Goal: Task Accomplishment & Management: Manage account settings

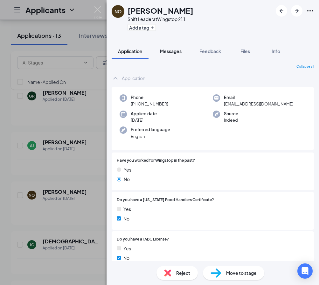
click at [176, 50] on span "Messages" at bounding box center [171, 51] width 22 height 6
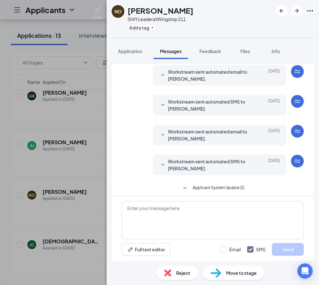
scroll to position [85, 0]
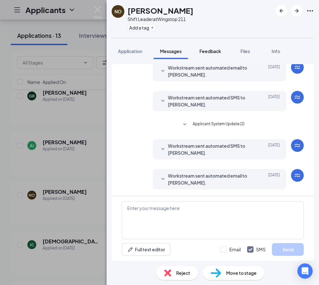
click at [215, 54] on div "Feedback" at bounding box center [210, 51] width 22 height 6
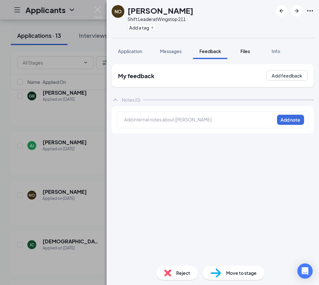
click at [241, 51] on span "Files" at bounding box center [245, 51] width 10 height 6
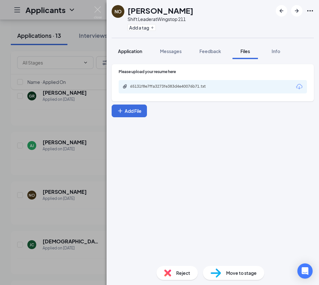
click at [138, 52] on span "Application" at bounding box center [130, 51] width 24 height 6
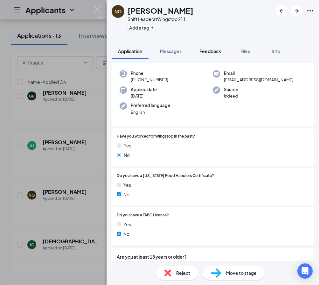
scroll to position [8, 0]
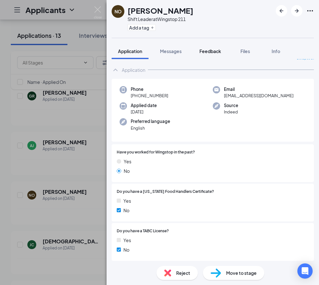
click at [213, 51] on span "Feedback" at bounding box center [210, 51] width 22 height 6
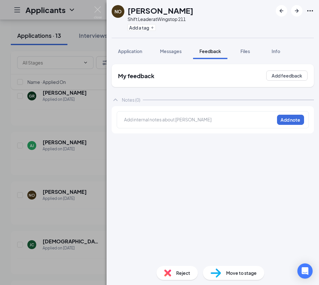
click at [188, 122] on div at bounding box center [199, 119] width 150 height 7
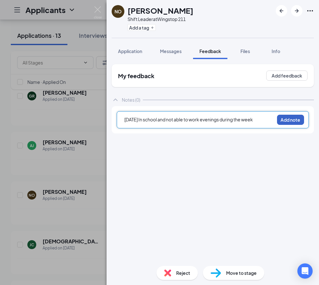
click at [294, 121] on button "Add note" at bounding box center [290, 120] width 27 height 10
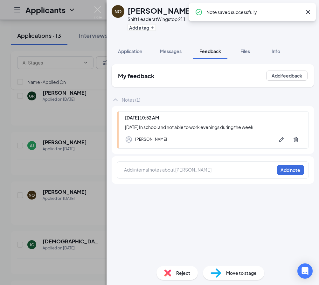
click at [45, 22] on div "NO [PERSON_NAME] Shift Leader at Wingstop 211 Add a tag Application Messages Fe…" at bounding box center [159, 142] width 319 height 285
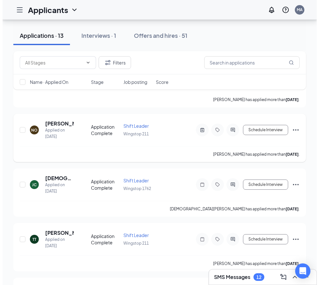
scroll to position [223, 0]
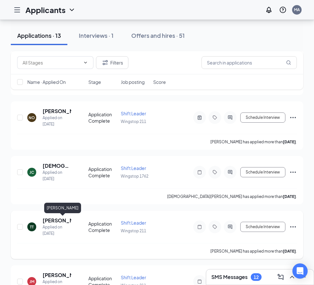
click at [61, 221] on h5 "[PERSON_NAME]" at bounding box center [57, 220] width 29 height 7
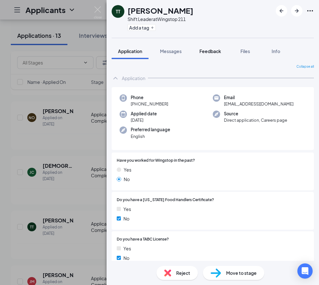
click at [216, 47] on button "Feedback" at bounding box center [210, 51] width 34 height 16
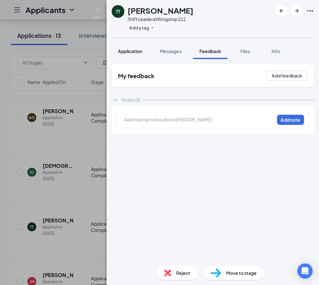
click at [121, 50] on span "Application" at bounding box center [130, 51] width 24 height 6
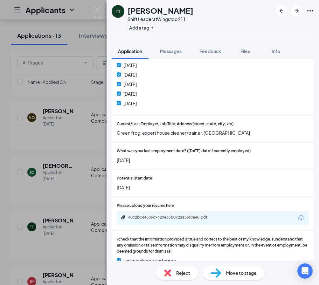
scroll to position [350, 0]
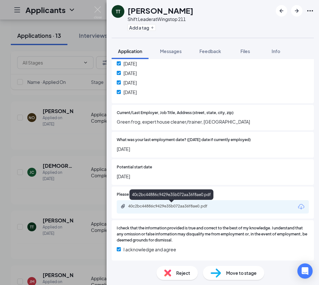
click at [156, 206] on div "40c2bc44886c9429e35b072aa36f8ae0.pdf" at bounding box center [172, 206] width 89 height 5
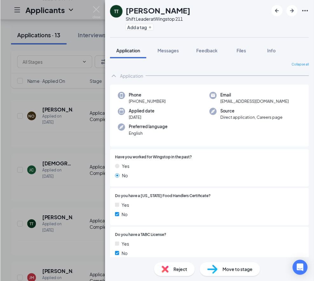
scroll to position [0, 0]
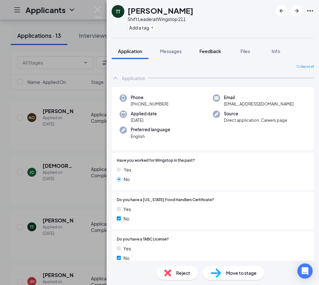
click at [215, 52] on span "Feedback" at bounding box center [210, 51] width 22 height 6
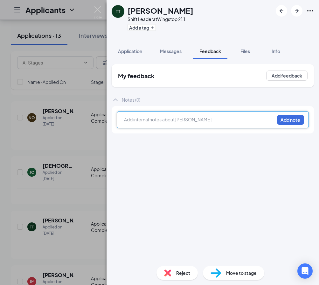
click at [163, 118] on div at bounding box center [199, 119] width 150 height 7
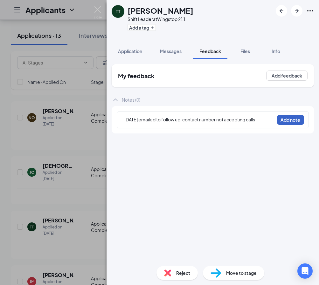
click at [299, 117] on button "Add note" at bounding box center [290, 120] width 27 height 10
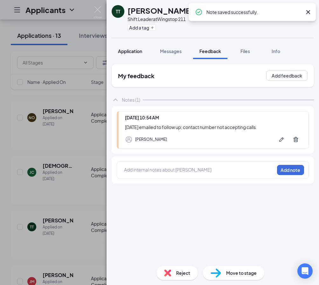
click at [137, 49] on span "Application" at bounding box center [130, 51] width 24 height 6
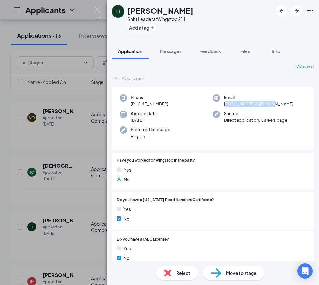
drag, startPoint x: 272, startPoint y: 106, endPoint x: 223, endPoint y: 109, distance: 49.1
click at [223, 109] on div "Phone [PHONE_NUMBER] Email [EMAIL_ADDRESS][DOMAIN_NAME] Applied date [DATE] Sou…" at bounding box center [213, 118] width 202 height 63
drag, startPoint x: 223, startPoint y: 109, endPoint x: 252, endPoint y: 110, distance: 28.3
click at [252, 110] on div "Phone [PHONE_NUMBER] Email [EMAIL_ADDRESS][DOMAIN_NAME] Applied date [DATE] Sou…" at bounding box center [213, 118] width 202 height 63
drag, startPoint x: 273, startPoint y: 105, endPoint x: 216, endPoint y: 107, distance: 56.3
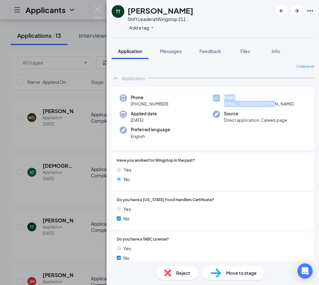
click at [216, 107] on div "Email [EMAIL_ADDRESS][DOMAIN_NAME]" at bounding box center [259, 100] width 93 height 13
drag, startPoint x: 216, startPoint y: 107, endPoint x: 224, endPoint y: 105, distance: 8.2
copy div "Email [EMAIL_ADDRESS][DOMAIN_NAME]"
click at [8, 100] on div "TT [PERSON_NAME] Shift Leader at Wingstop 211 Add a tag Application Messages Fe…" at bounding box center [159, 142] width 319 height 285
click at [62, 95] on div "TT [PERSON_NAME] Shift Leader at Wingstop 211 Add a tag Application Messages Fe…" at bounding box center [159, 142] width 319 height 285
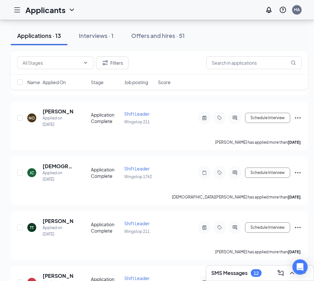
click at [62, 95] on div "Filters Name · Applied On Stage Job posting Score" at bounding box center [159, 73] width 297 height 45
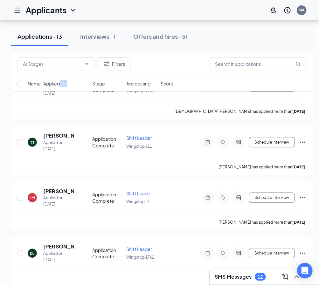
scroll to position [318, 0]
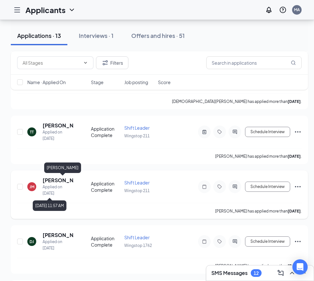
click at [49, 178] on h5 "[PERSON_NAME]" at bounding box center [58, 180] width 31 height 7
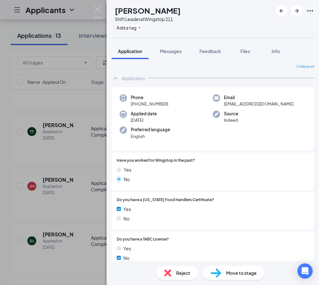
click at [49, 182] on div "[PERSON_NAME] [PERSON_NAME] Shift Leader at Wingstop 211 Add a tag Application …" at bounding box center [159, 142] width 319 height 285
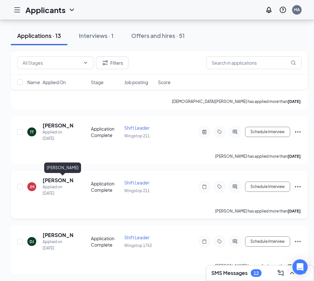
click at [55, 189] on div "Applied on [DATE]" at bounding box center [58, 190] width 31 height 13
click at [50, 181] on h5 "[PERSON_NAME]" at bounding box center [58, 180] width 31 height 7
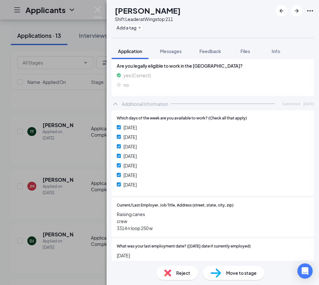
scroll to position [350, 0]
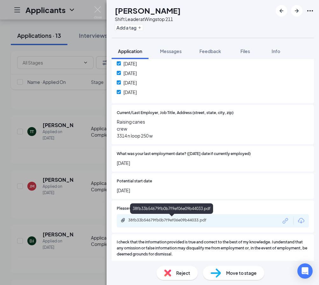
click at [166, 218] on div "38fb33b54679fb0b7f9ef06e09b44033.pdf" at bounding box center [172, 220] width 89 height 5
click at [209, 53] on span "Feedback" at bounding box center [210, 51] width 22 height 6
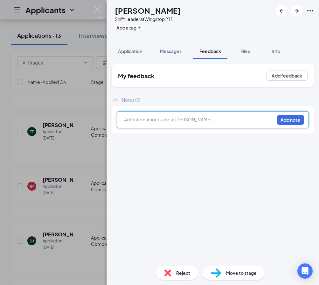
click at [152, 120] on div at bounding box center [199, 119] width 150 height 7
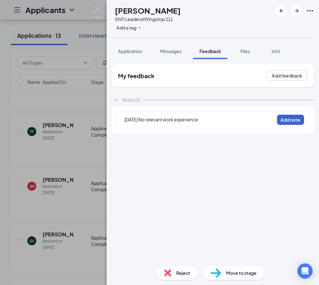
click at [288, 119] on button "Add note" at bounding box center [290, 120] width 27 height 10
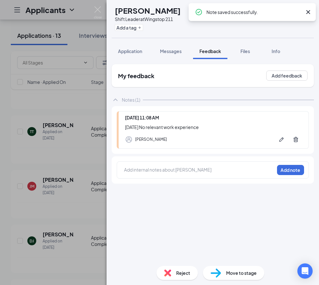
click at [309, 12] on icon "Cross" at bounding box center [308, 12] width 8 height 8
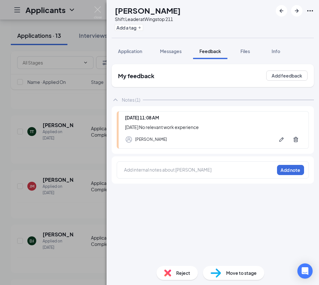
click at [79, 101] on div "[PERSON_NAME] [PERSON_NAME] Shift Leader at Wingstop 211 Add a tag Application …" at bounding box center [159, 142] width 319 height 285
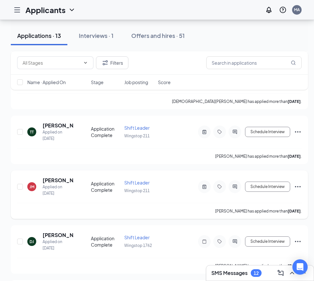
click at [28, 191] on div "[PERSON_NAME] [PERSON_NAME] Applied on [DATE]" at bounding box center [57, 187] width 60 height 20
click at [31, 188] on div "JM" at bounding box center [32, 186] width 5 height 5
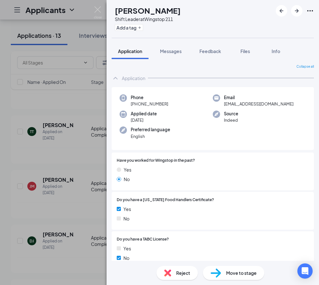
click at [309, 11] on icon "Ellipses" at bounding box center [310, 11] width 8 height 8
click at [252, 36] on link "Flag applicant" at bounding box center [261, 32] width 41 height 7
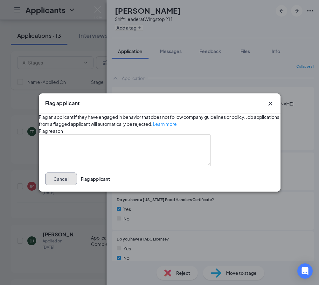
click at [77, 185] on button "Cancel" at bounding box center [61, 179] width 32 height 13
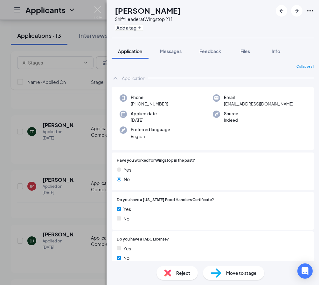
click at [311, 11] on icon "Ellipses" at bounding box center [310, 11] width 8 height 8
click at [276, 25] on link "View full application" at bounding box center [261, 22] width 41 height 7
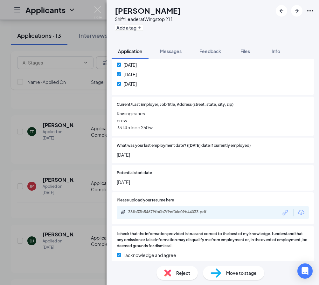
scroll to position [365, 0]
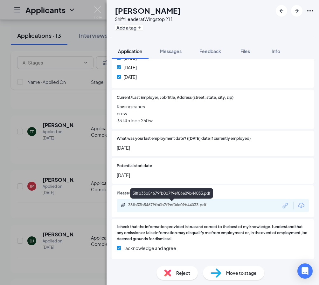
click at [174, 206] on div "38fb33b54679fb0b7f9ef06e09b44033.pdf" at bounding box center [172, 205] width 89 height 5
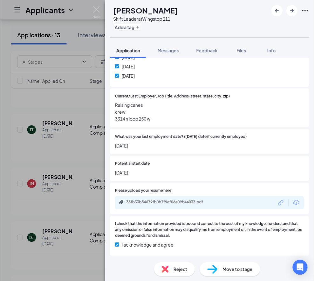
scroll to position [363, 0]
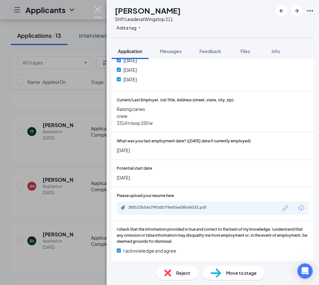
click at [96, 10] on img at bounding box center [98, 12] width 8 height 12
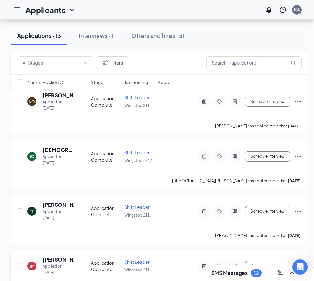
scroll to position [223, 0]
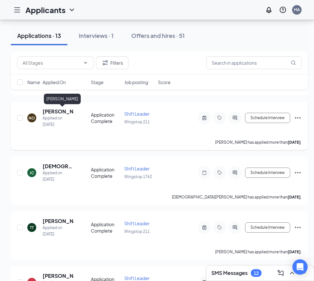
click at [54, 113] on h5 "[PERSON_NAME]" at bounding box center [58, 111] width 31 height 7
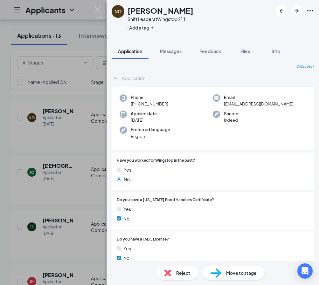
click at [303, 29] on div "NO [PERSON_NAME] Shift Leader at Wingstop 211 Add a tag" at bounding box center [213, 19] width 212 height 38
click at [96, 9] on img at bounding box center [98, 12] width 8 height 12
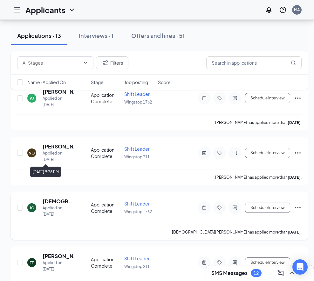
scroll to position [223, 0]
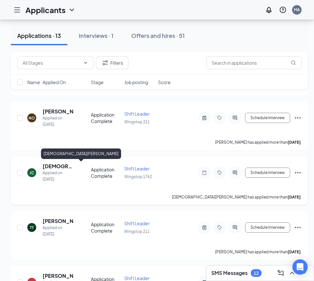
click at [54, 165] on h5 "[DEMOGRAPHIC_DATA][PERSON_NAME]" at bounding box center [58, 166] width 31 height 7
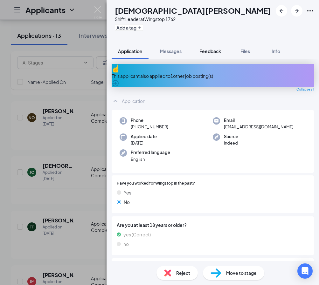
click at [215, 48] on button "Feedback" at bounding box center [210, 51] width 34 height 16
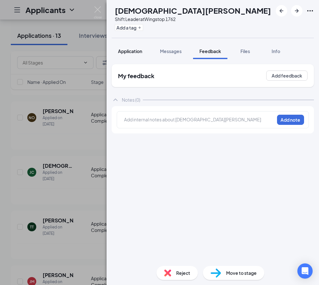
click at [135, 52] on span "Application" at bounding box center [130, 51] width 24 height 6
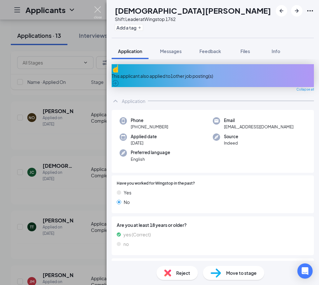
click at [98, 10] on img at bounding box center [98, 12] width 8 height 12
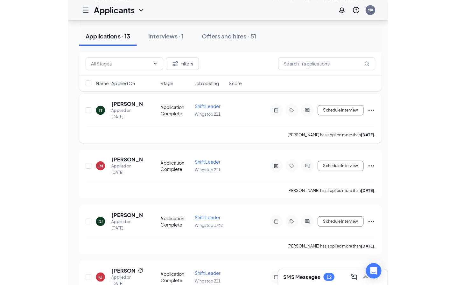
scroll to position [350, 0]
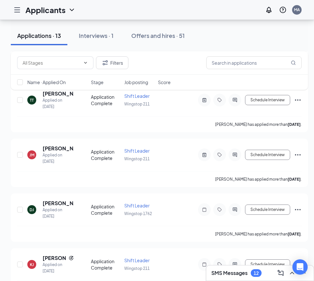
click at [62, 94] on div "Filters Name · Applied On Stage Job posting Score" at bounding box center [159, 73] width 297 height 45
click at [65, 93] on div "Filters Name · Applied On Stage Job posting Score" at bounding box center [159, 73] width 297 height 45
click at [64, 93] on div "Filters Name · Applied On Stage Job posting Score" at bounding box center [159, 73] width 297 height 45
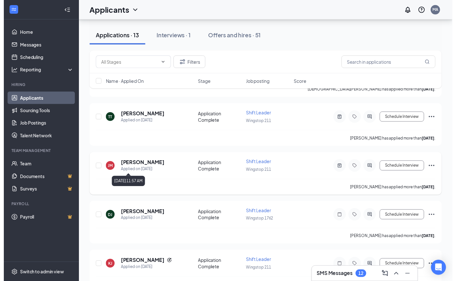
scroll to position [267, 0]
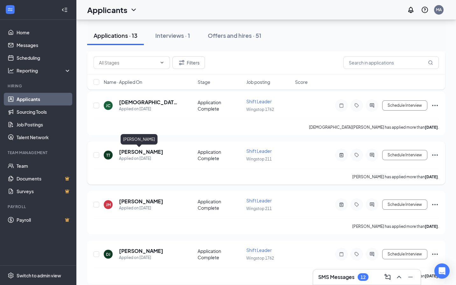
click at [129, 154] on h5 "[PERSON_NAME]" at bounding box center [141, 152] width 44 height 7
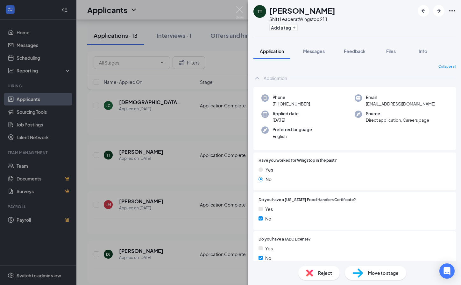
drag, startPoint x: 245, startPoint y: 10, endPoint x: 211, endPoint y: 61, distance: 61.7
click at [245, 10] on div "TT [PERSON_NAME] Shift Leader at Wingstop 211 Add a tag Application Messages Fe…" at bounding box center [230, 142] width 461 height 285
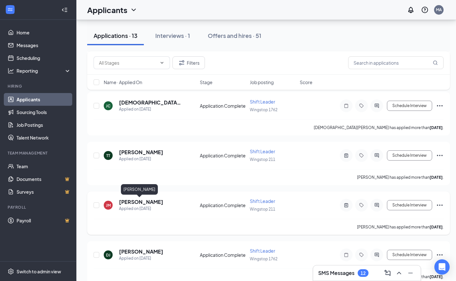
click at [136, 202] on h5 "[PERSON_NAME]" at bounding box center [141, 201] width 44 height 7
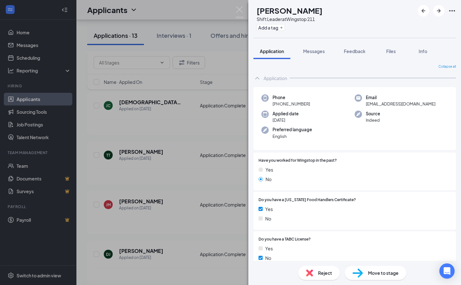
click at [254, 67] on div "Collapse all" at bounding box center [354, 66] width 202 height 5
click at [240, 6] on div "[PERSON_NAME] [PERSON_NAME] Shift Leader at Wingstop 211 Add a tag Application …" at bounding box center [230, 142] width 461 height 285
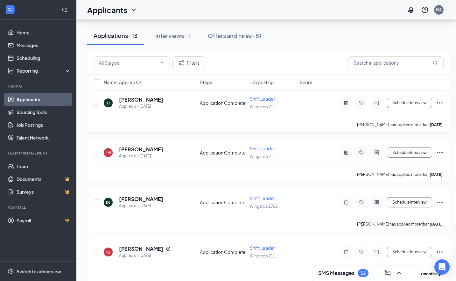
scroll to position [330, 0]
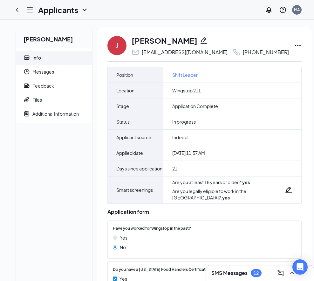
click at [302, 44] on icon "Ellipses" at bounding box center [298, 46] width 8 height 8
click at [101, 159] on div "J Juan Morales dsptjzx72s@privaterelay.appleid.com +1 (432) 994-3220 Mark as hi…" at bounding box center [204, 188] width 215 height 323
